Goal: Task Accomplishment & Management: Use online tool/utility

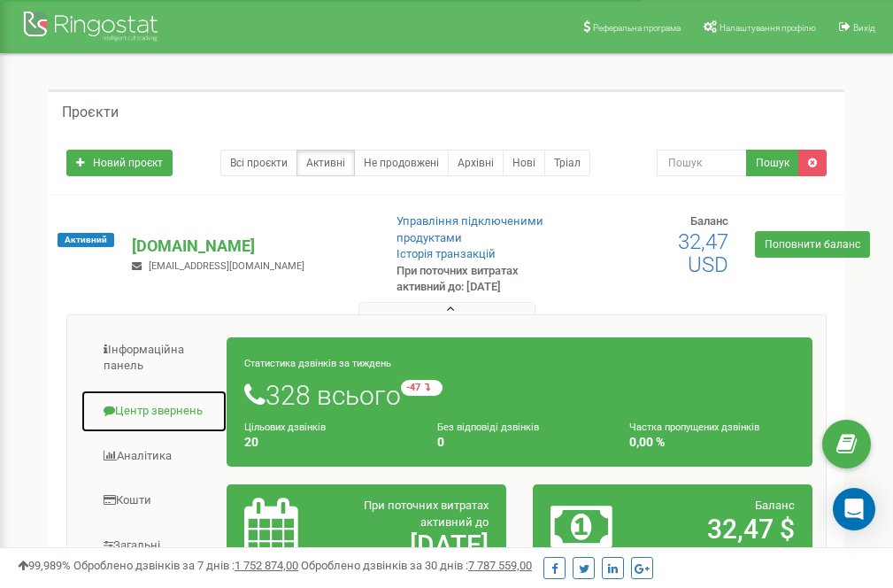
click at [144, 412] on link "Центр звернень" at bounding box center [154, 410] width 147 height 43
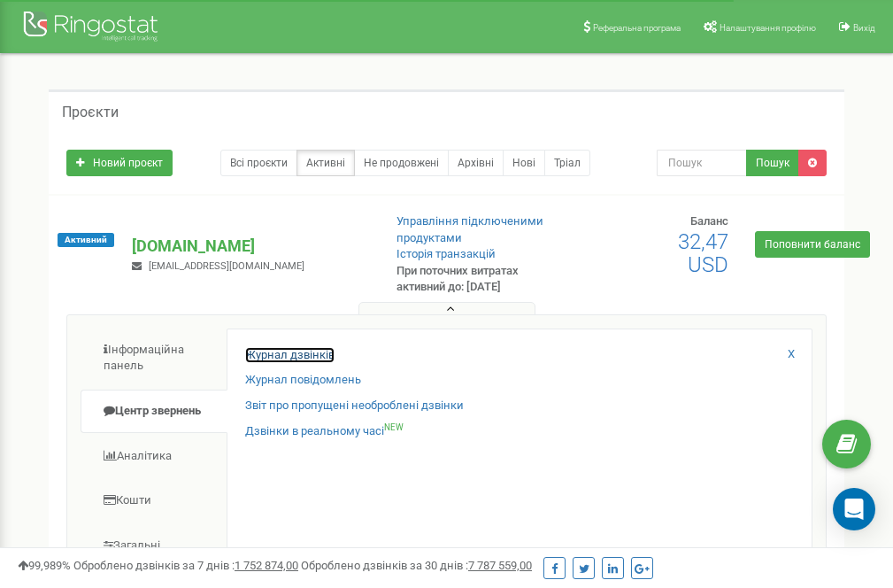
click at [289, 350] on link "Журнал дзвінків" at bounding box center [289, 355] width 89 height 17
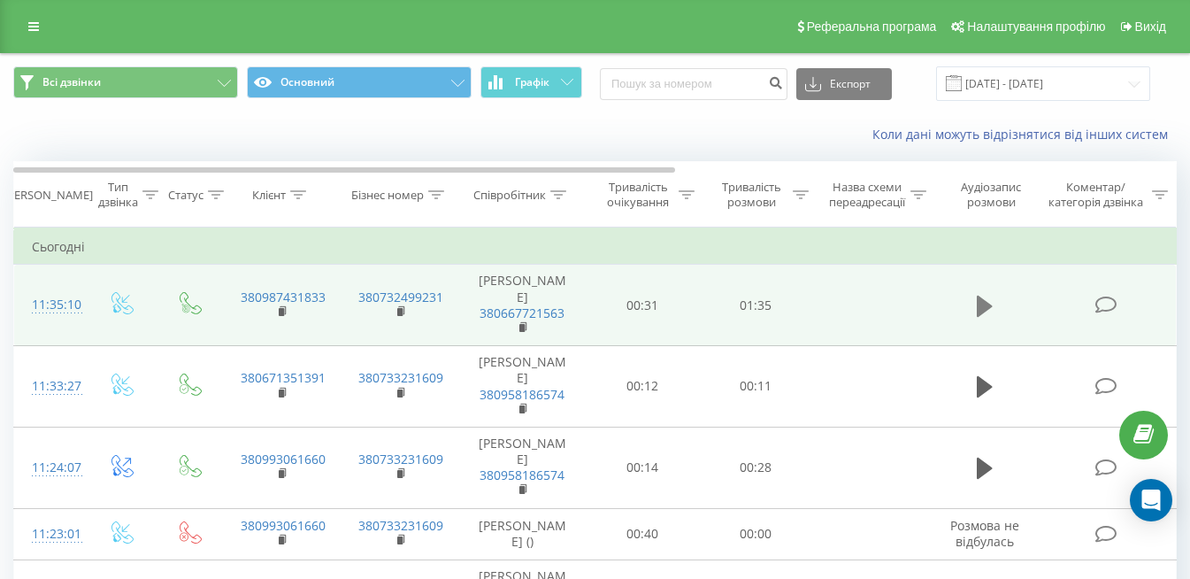
click at [905, 296] on icon at bounding box center [985, 306] width 16 height 21
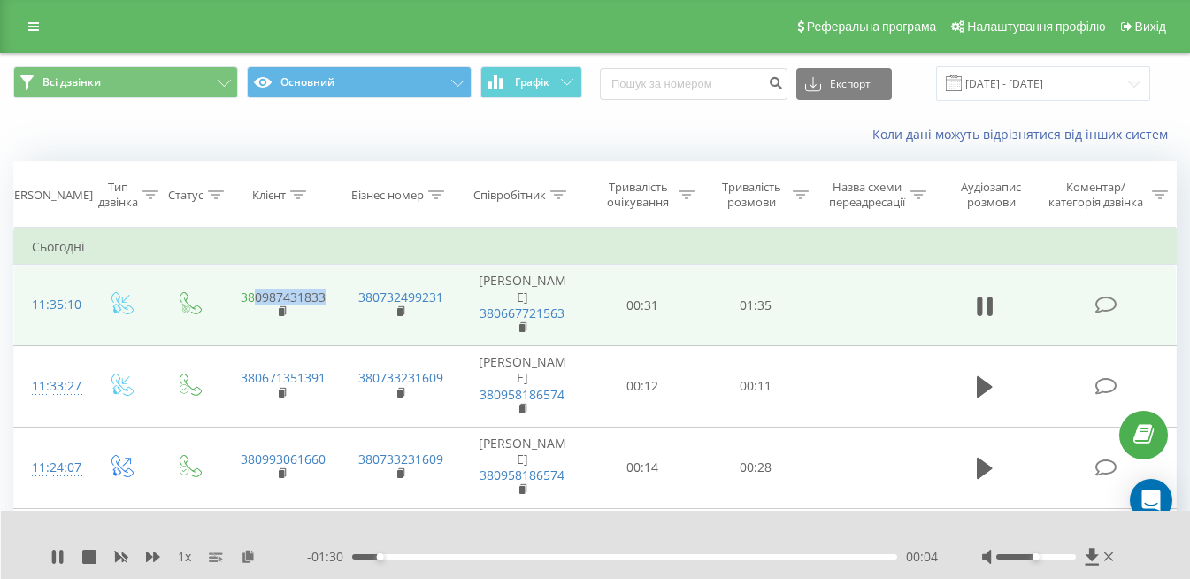
drag, startPoint x: 338, startPoint y: 288, endPoint x: 257, endPoint y: 282, distance: 81.6
click at [257, 282] on td "380987431833" at bounding box center [282, 305] width 118 height 81
drag, startPoint x: 257, startPoint y: 282, endPoint x: 289, endPoint y: 290, distance: 33.7
copy link "0987431833"
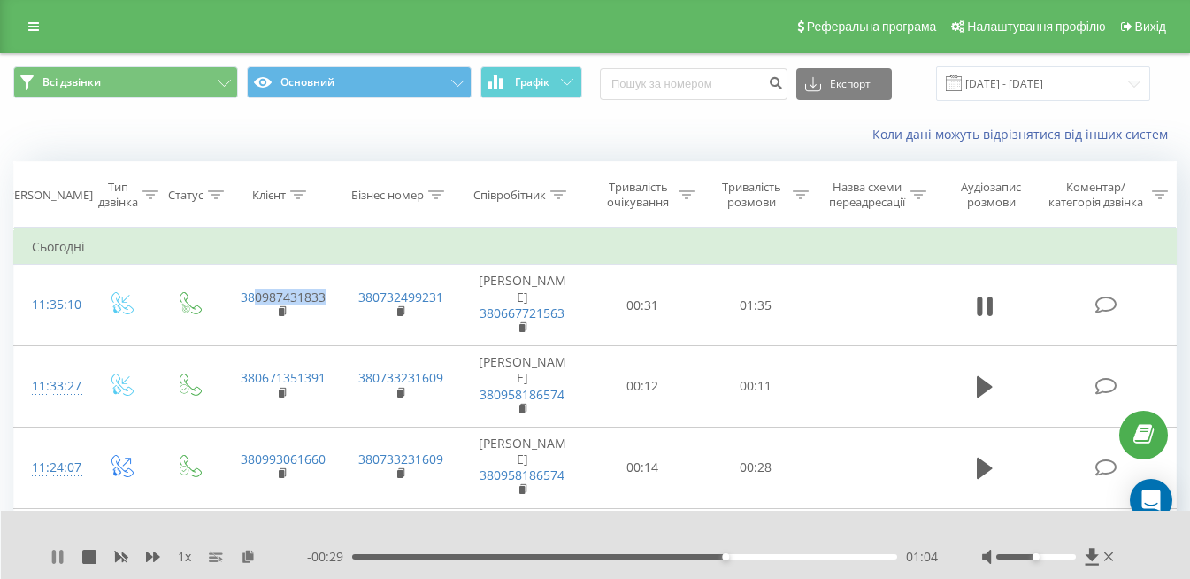
click at [61, 551] on icon at bounding box center [57, 557] width 14 height 14
